Goal: Manage account settings

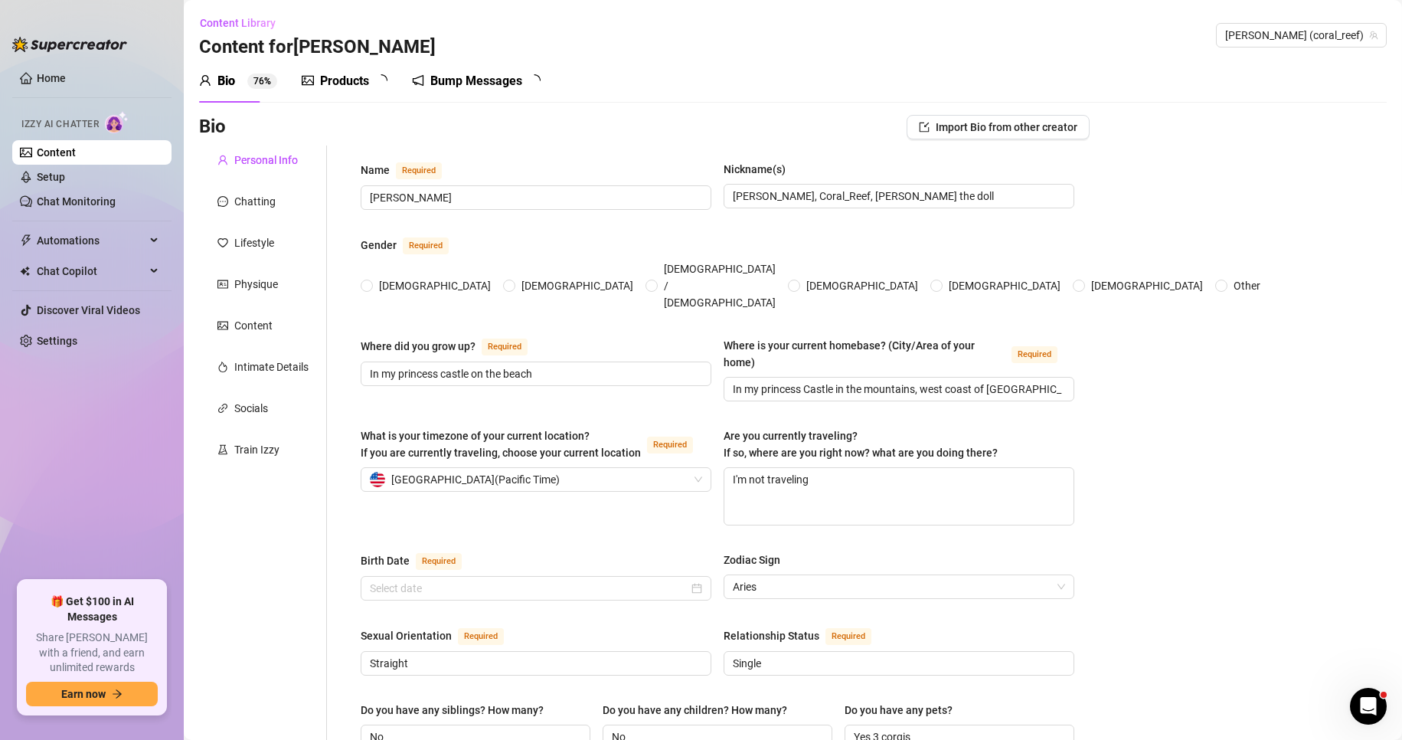
radio input "true"
type input "[DATE]"
click at [67, 341] on link "Settings" at bounding box center [57, 341] width 41 height 12
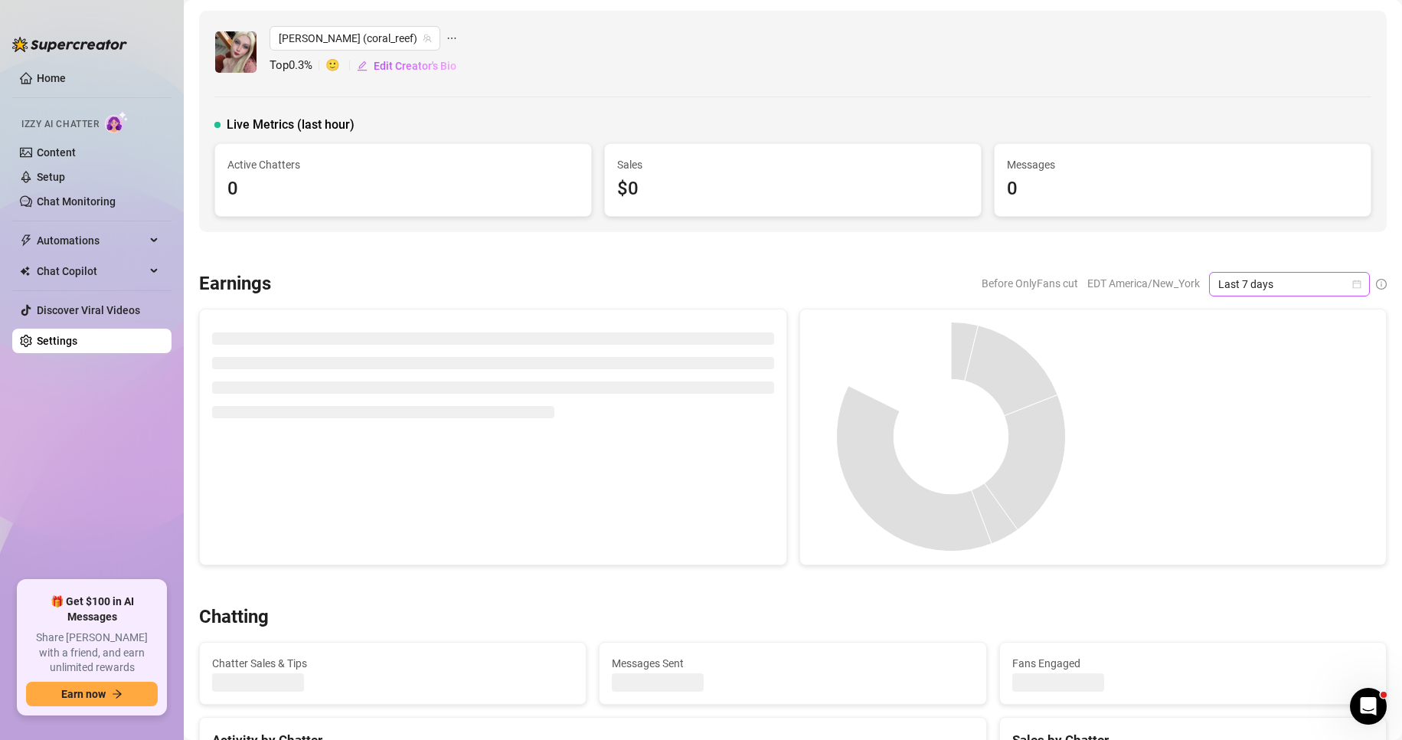
click at [1266, 282] on span "Last 7 days" at bounding box center [1289, 284] width 142 height 23
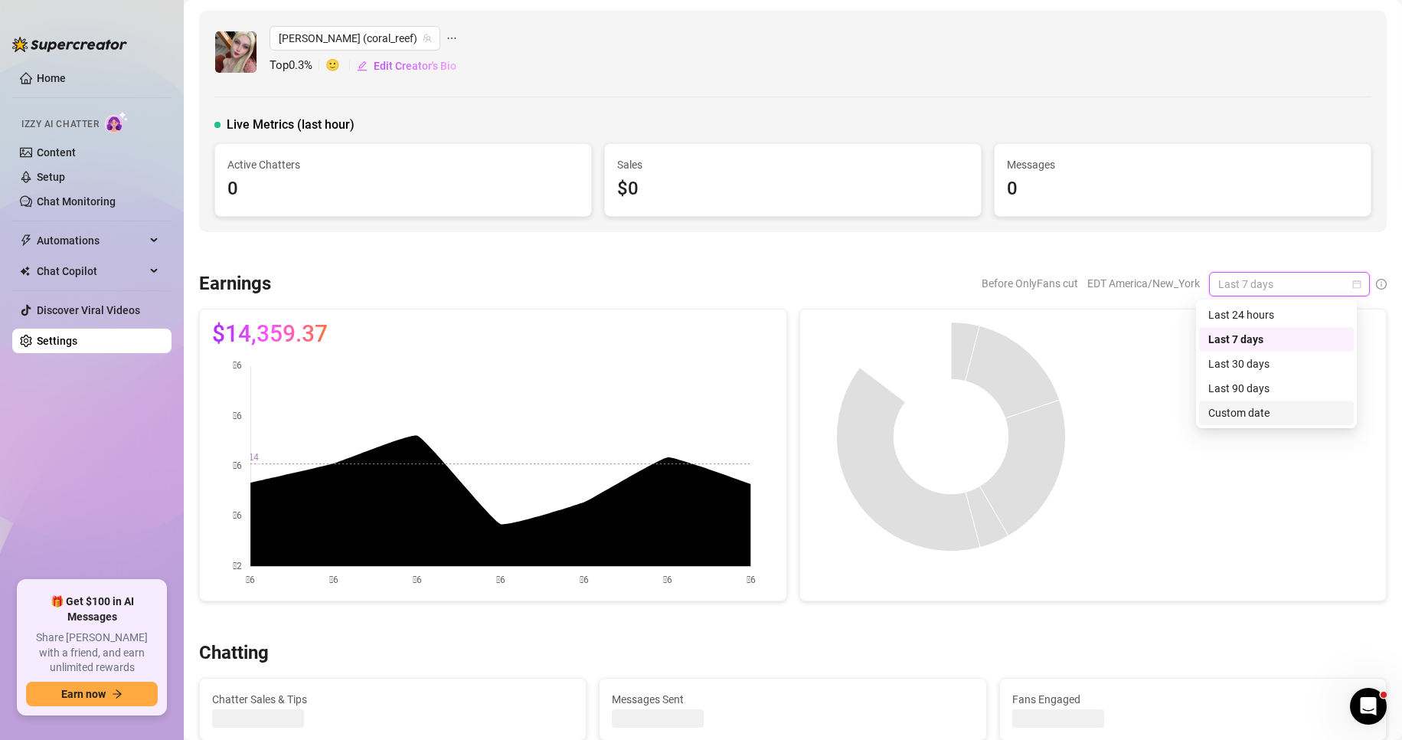
click at [1275, 406] on div "Custom date" at bounding box center [1276, 412] width 136 height 17
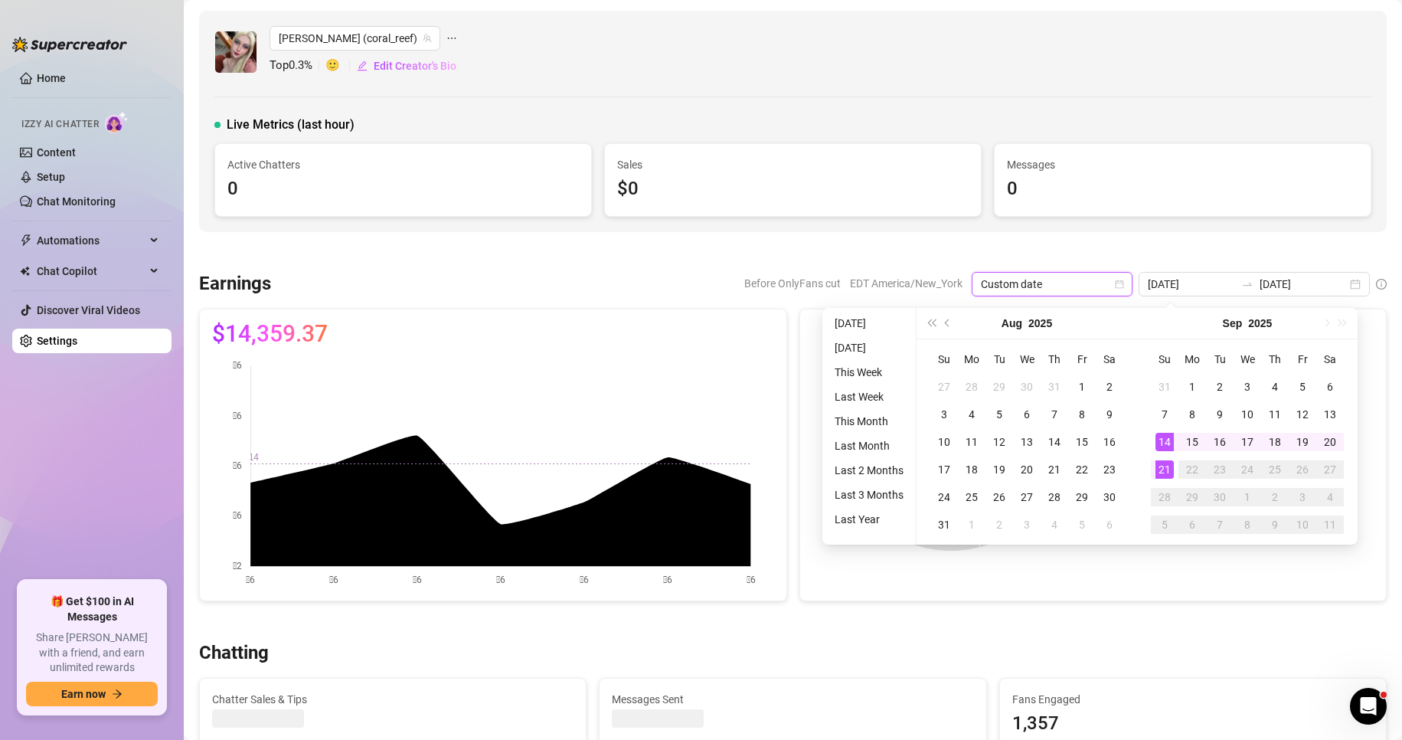
type input "[DATE]"
click at [1164, 470] on div "21" at bounding box center [1164, 469] width 18 height 18
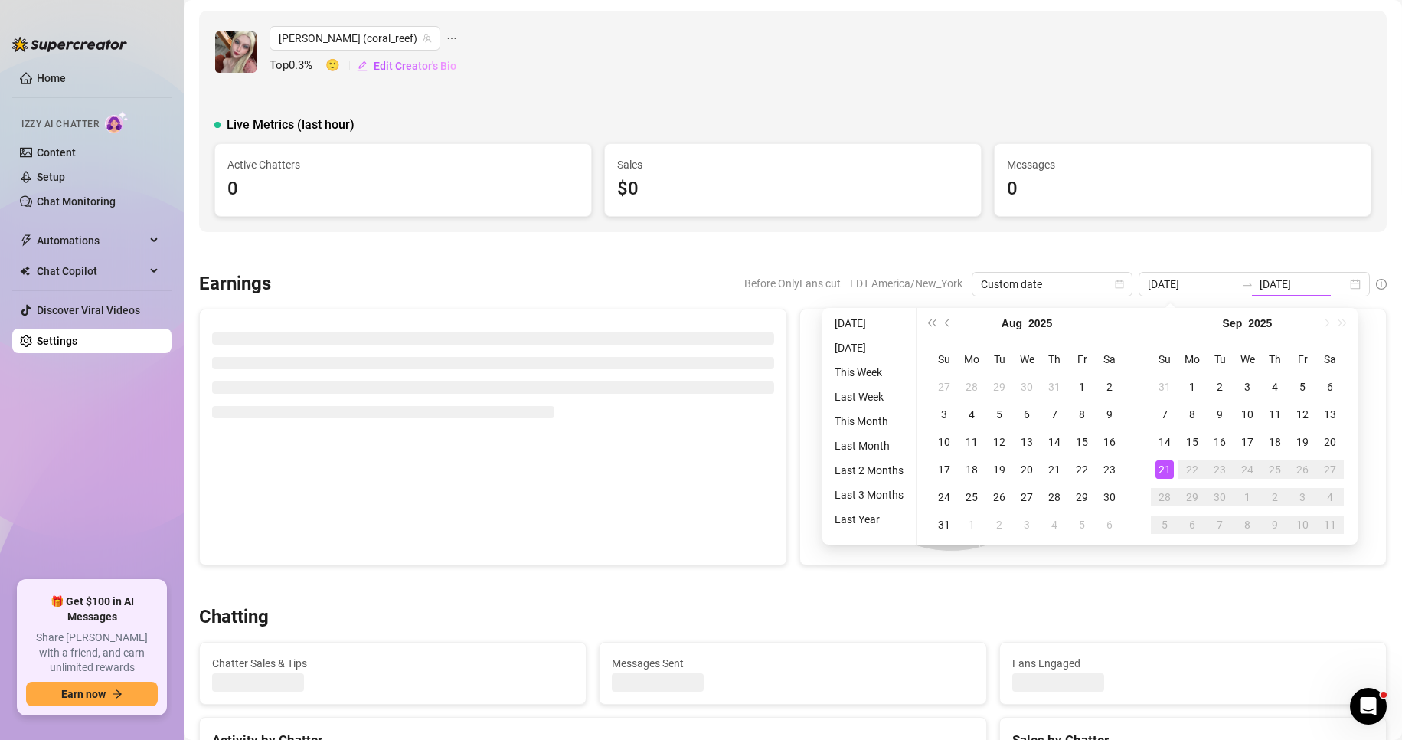
type input "[DATE]"
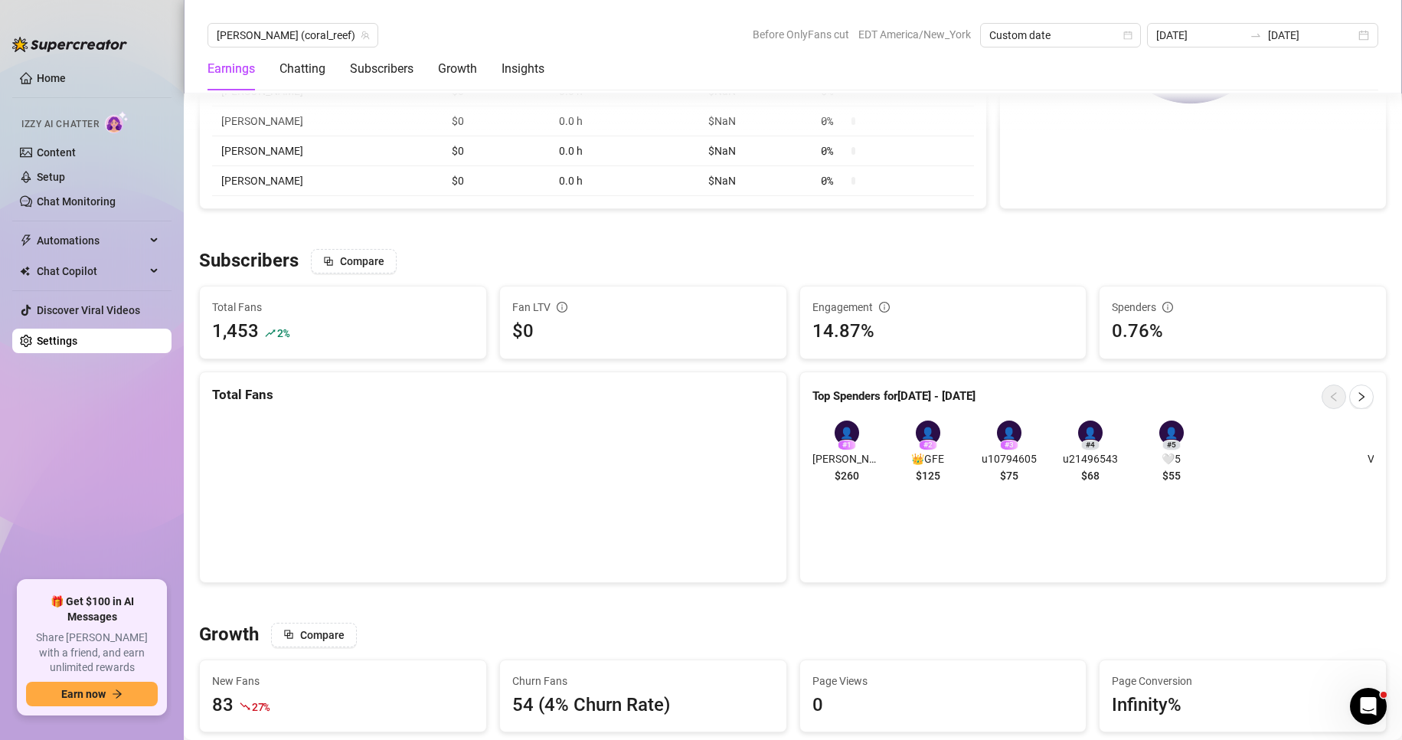
scroll to position [898, 0]
